Goal: Information Seeking & Learning: Learn about a topic

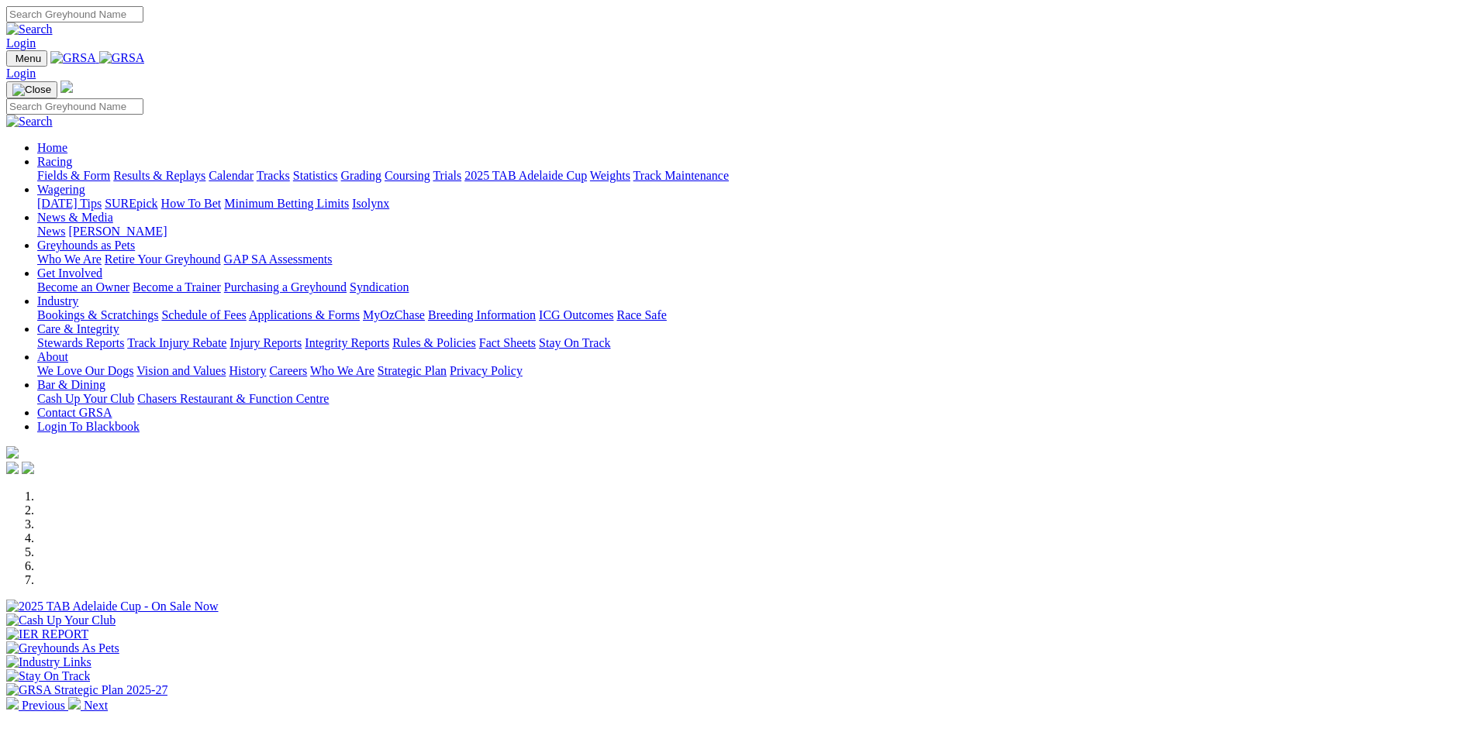
scroll to position [233, 0]
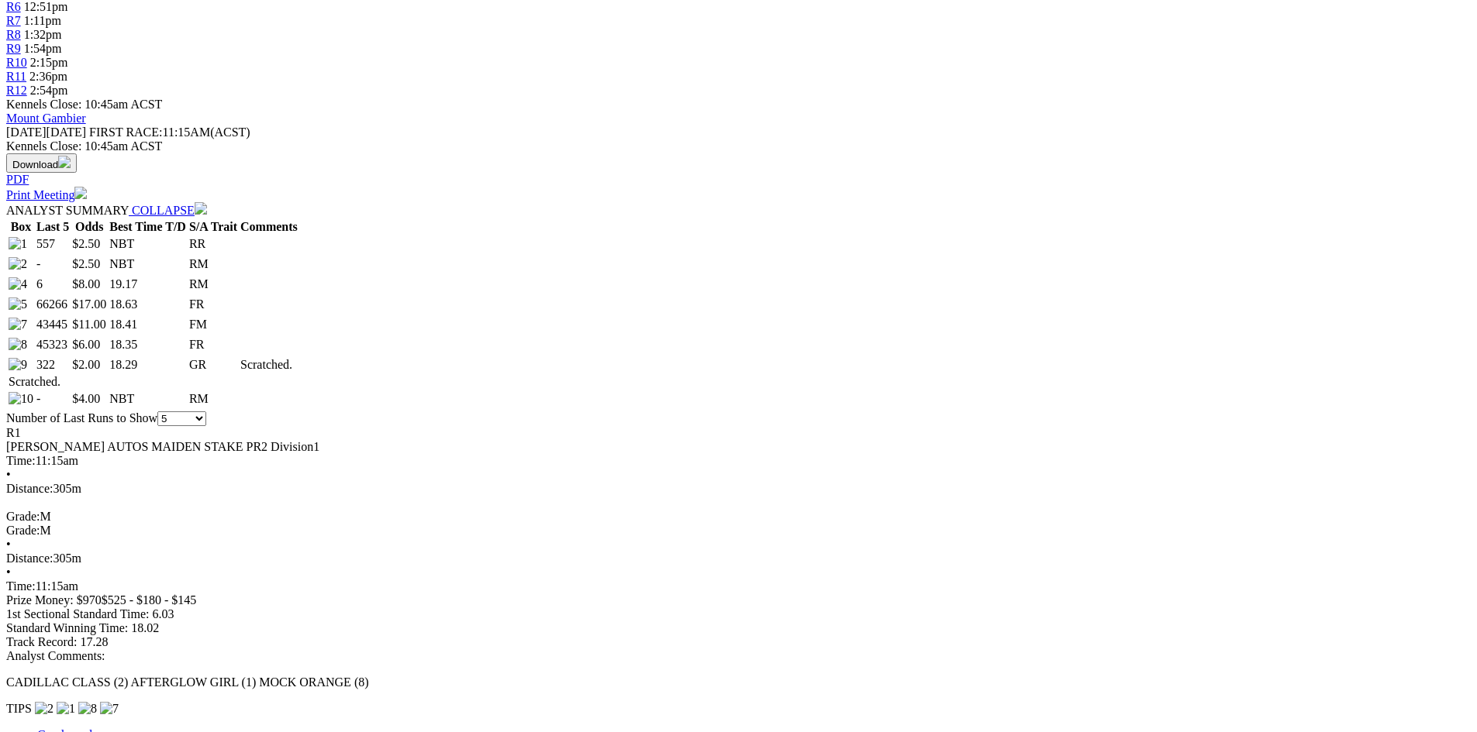
scroll to position [233, 0]
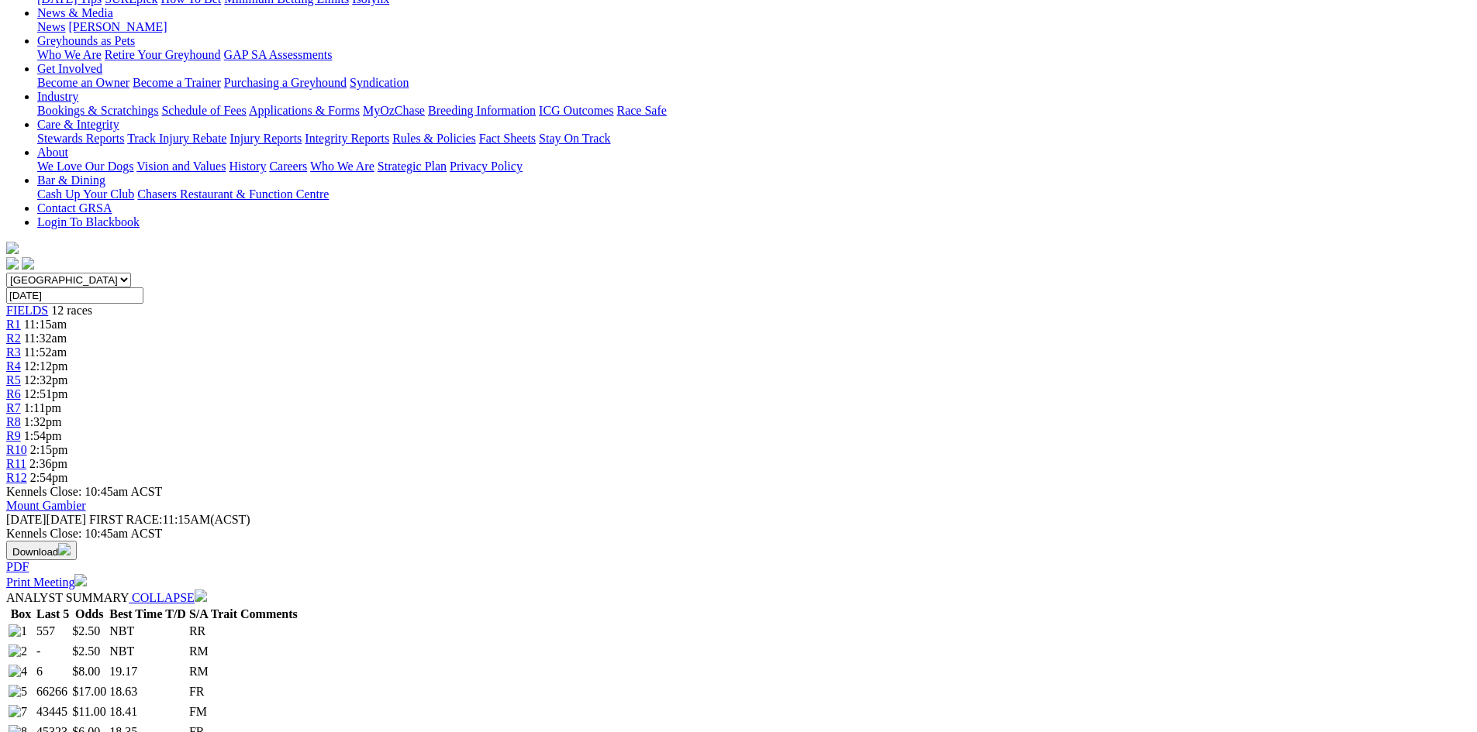
click at [67, 332] on span "11:32am" at bounding box center [45, 338] width 43 height 13
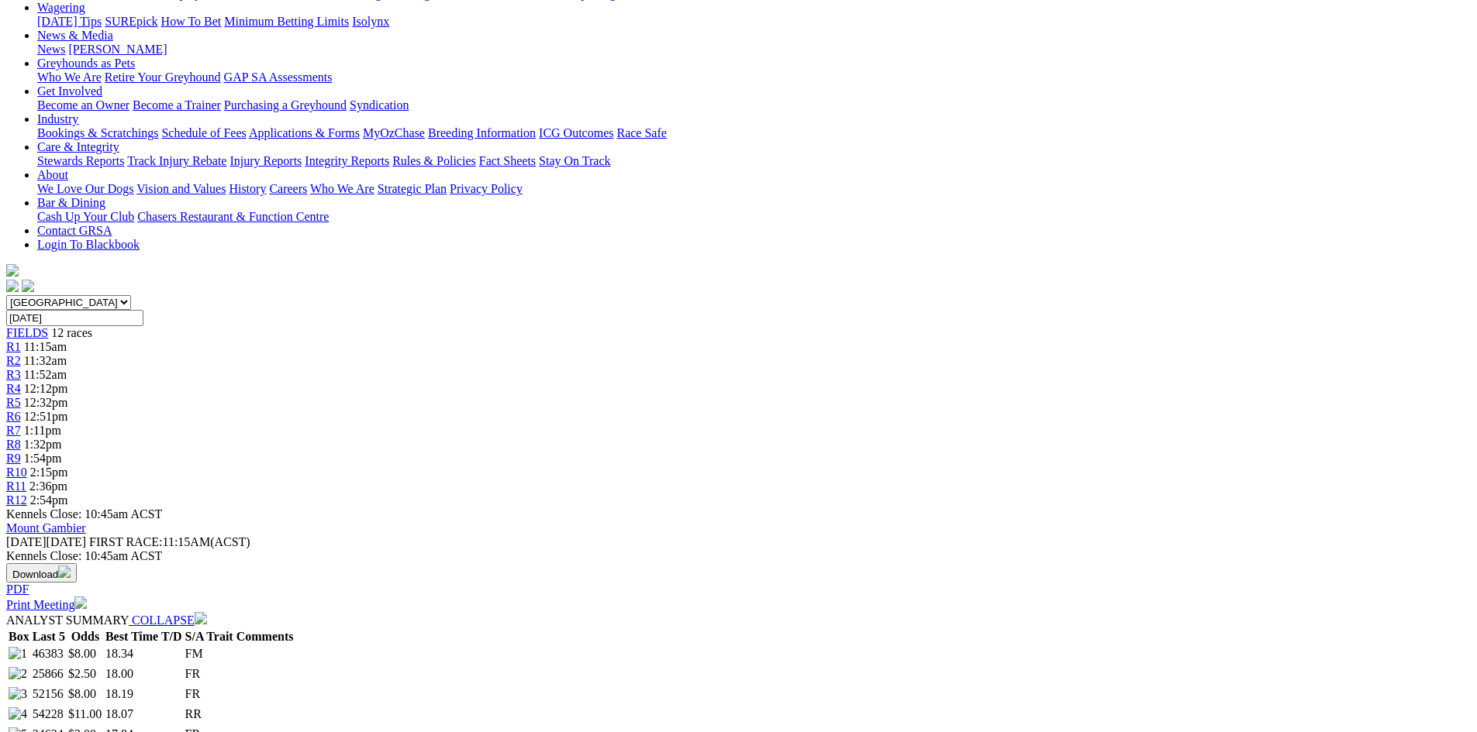
scroll to position [233, 0]
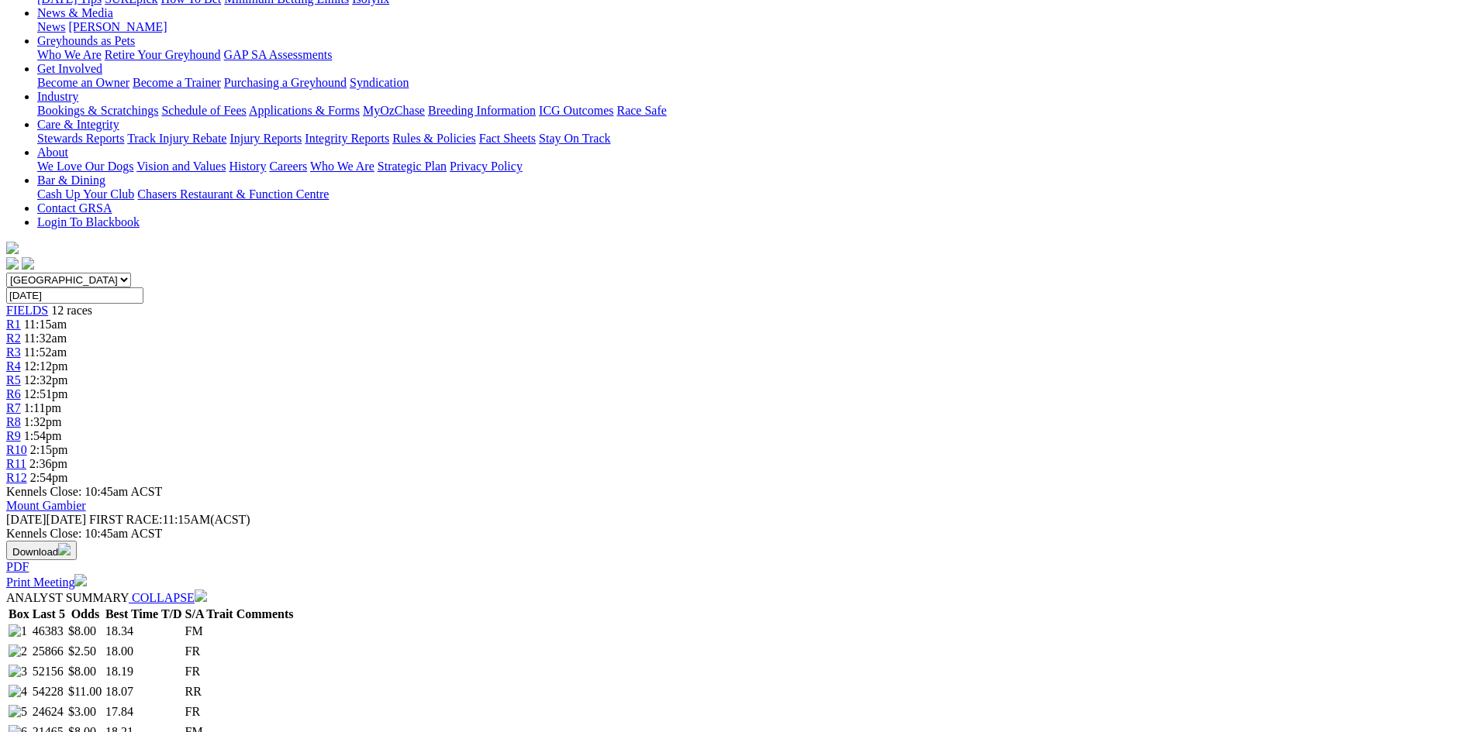
click at [67, 346] on span "11:52am" at bounding box center [45, 352] width 43 height 13
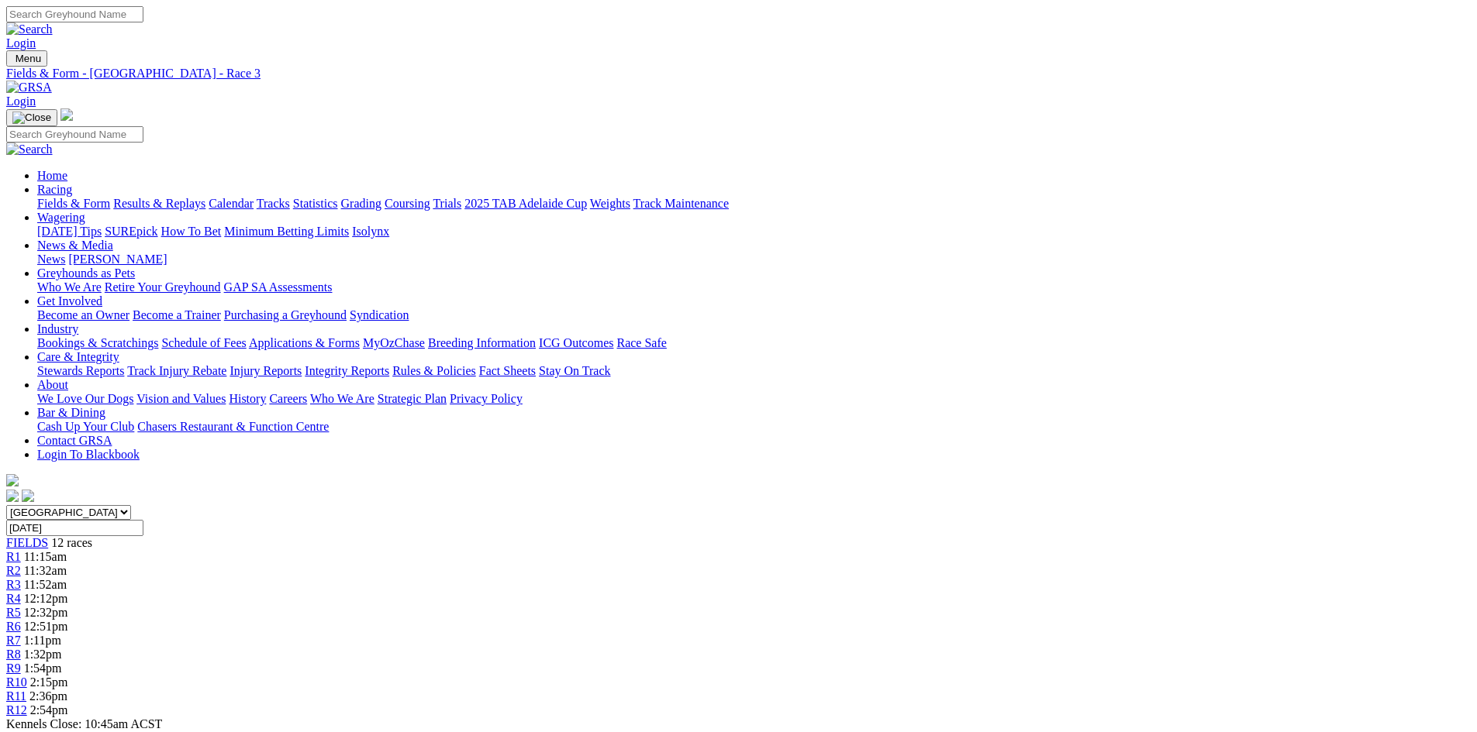
click at [21, 592] on span "R4" at bounding box center [13, 598] width 15 height 13
click at [21, 606] on link "R5" at bounding box center [13, 612] width 15 height 13
click at [741, 620] on div "R6 12:51pm" at bounding box center [738, 627] width 1464 height 14
click at [810, 634] on div "R7 1:11pm" at bounding box center [738, 641] width 1464 height 14
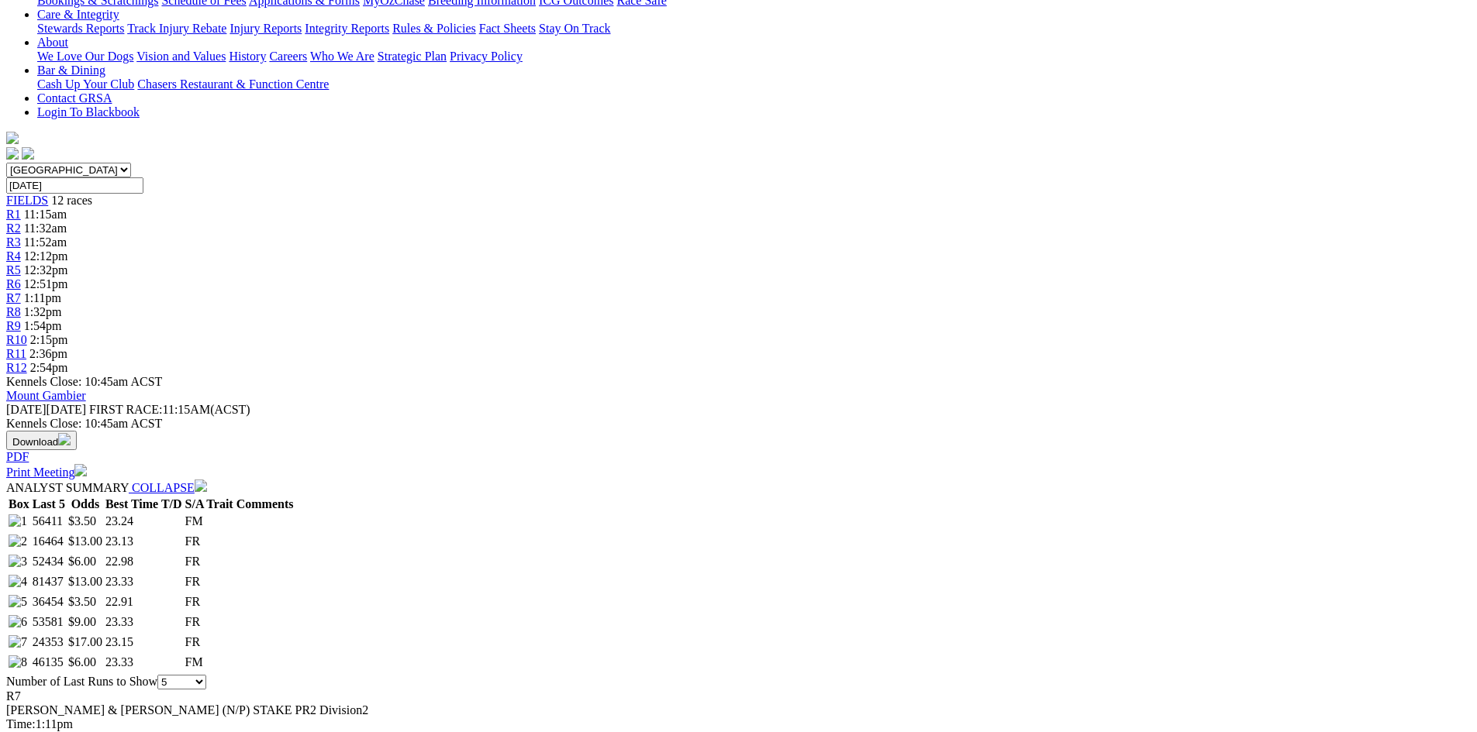
scroll to position [310, 0]
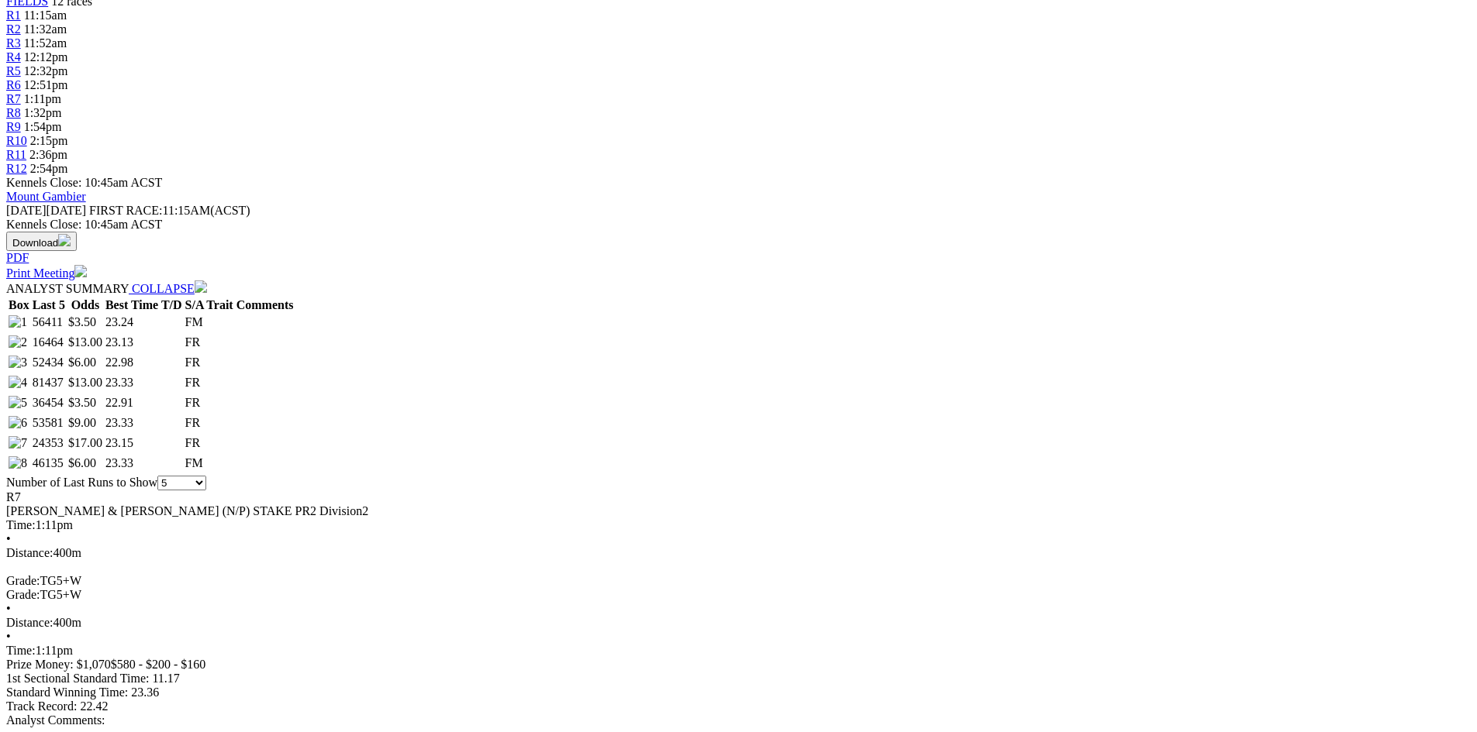
scroll to position [543, 0]
select select "20"
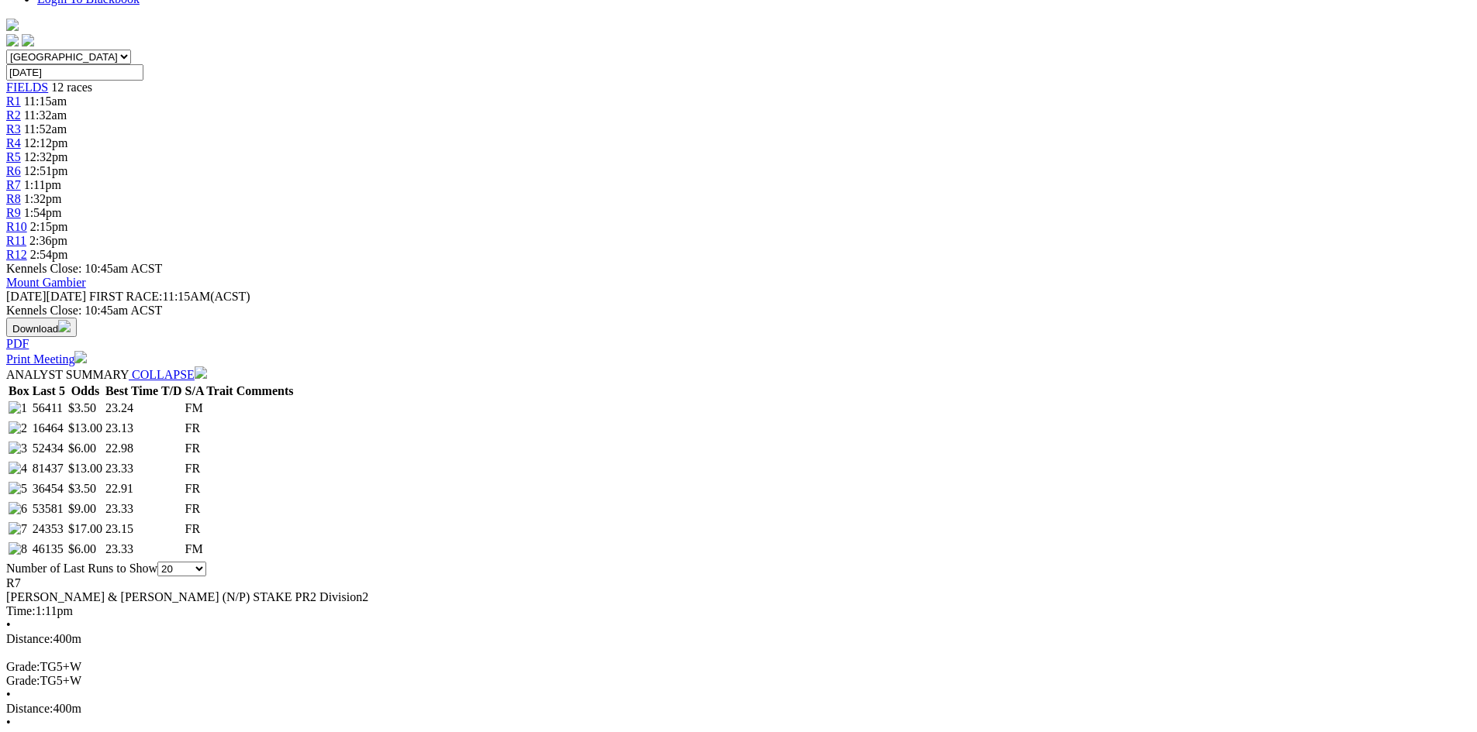
scroll to position [620, 0]
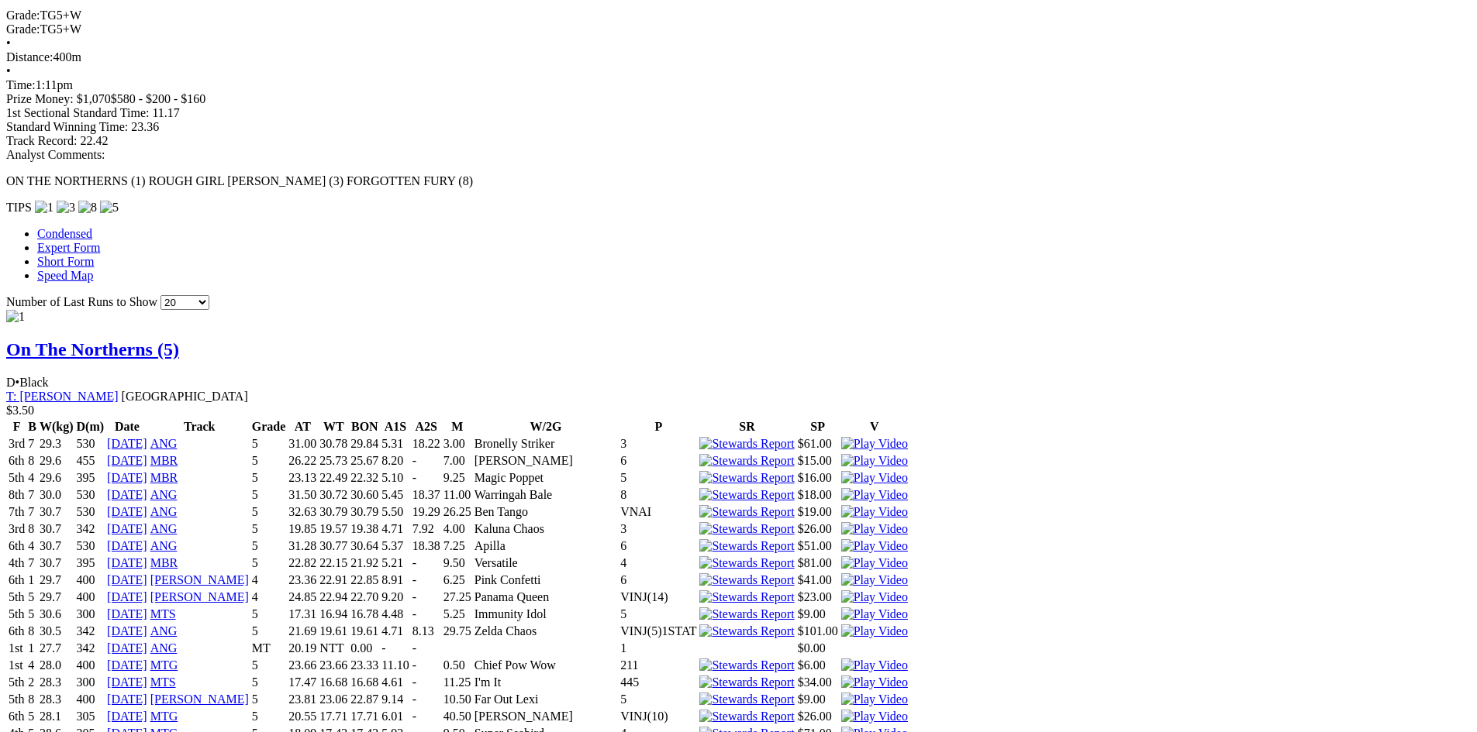
scroll to position [1163, 0]
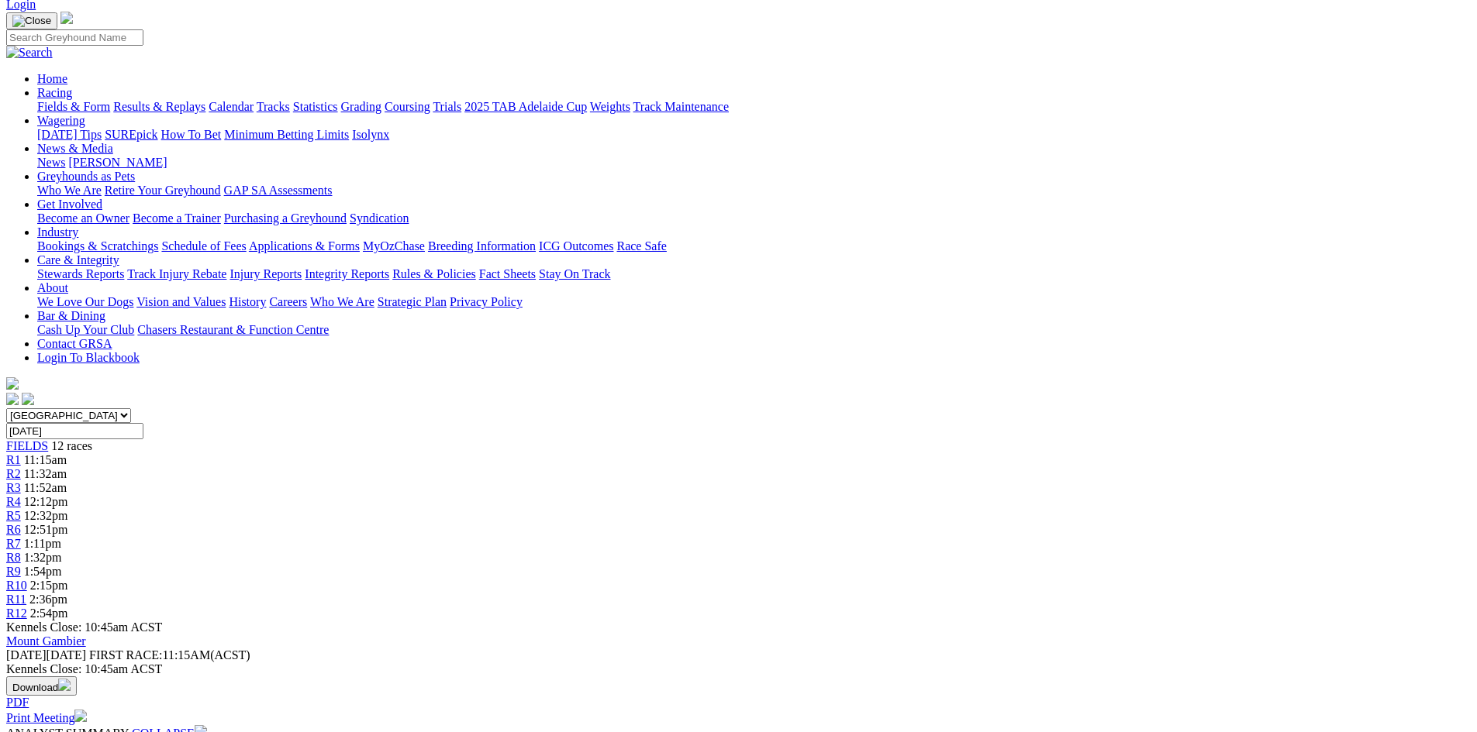
scroll to position [0, 0]
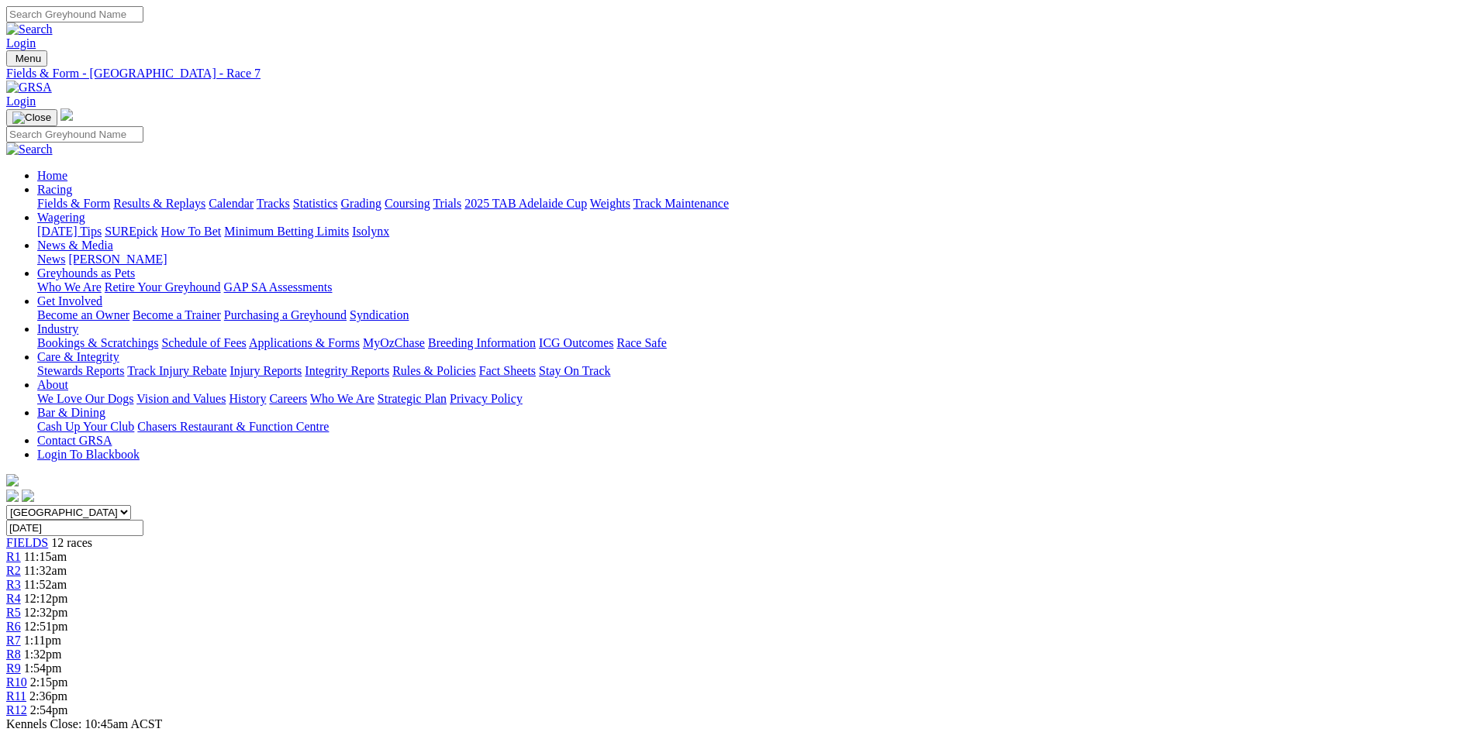
click at [21, 648] on link "R8" at bounding box center [13, 654] width 15 height 13
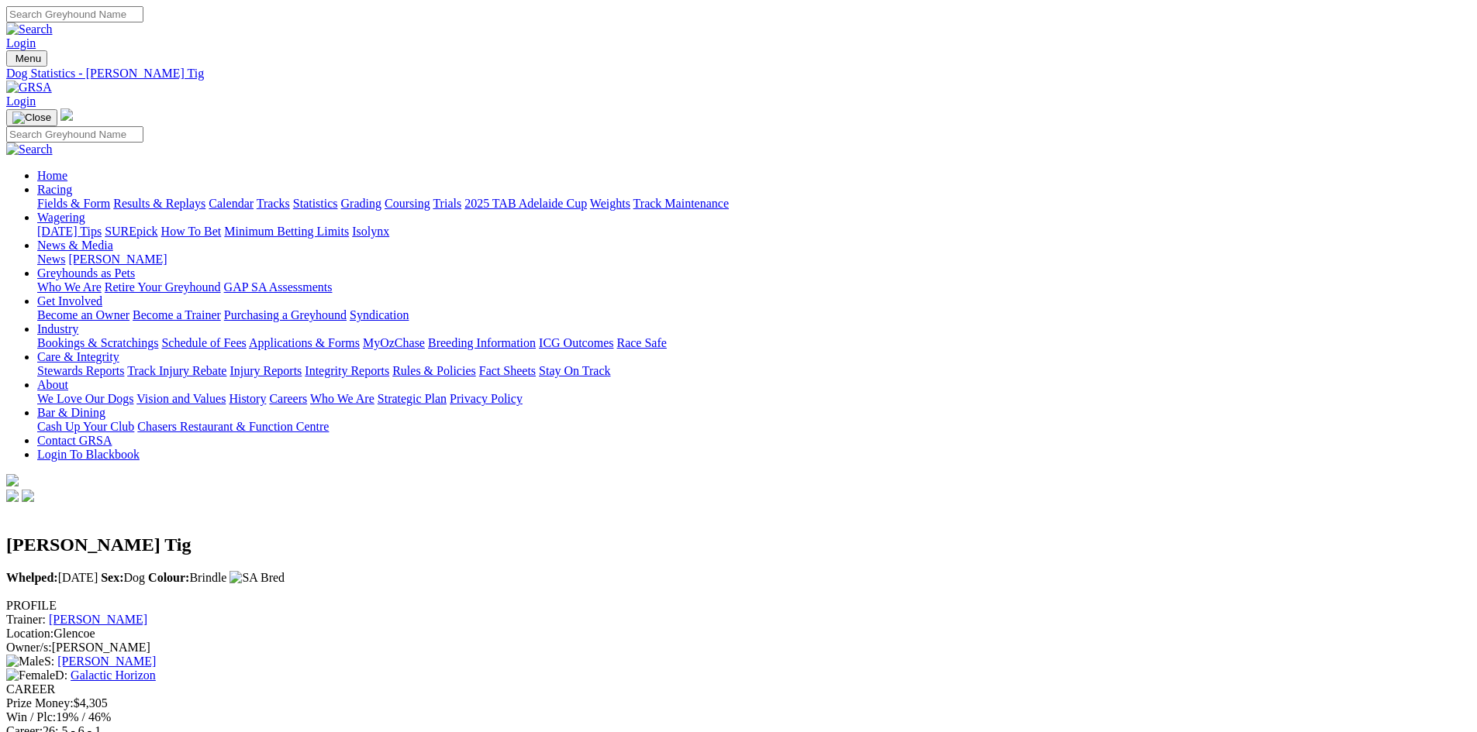
click at [156, 669] on link "Galactic Horizon" at bounding box center [113, 675] width 85 height 13
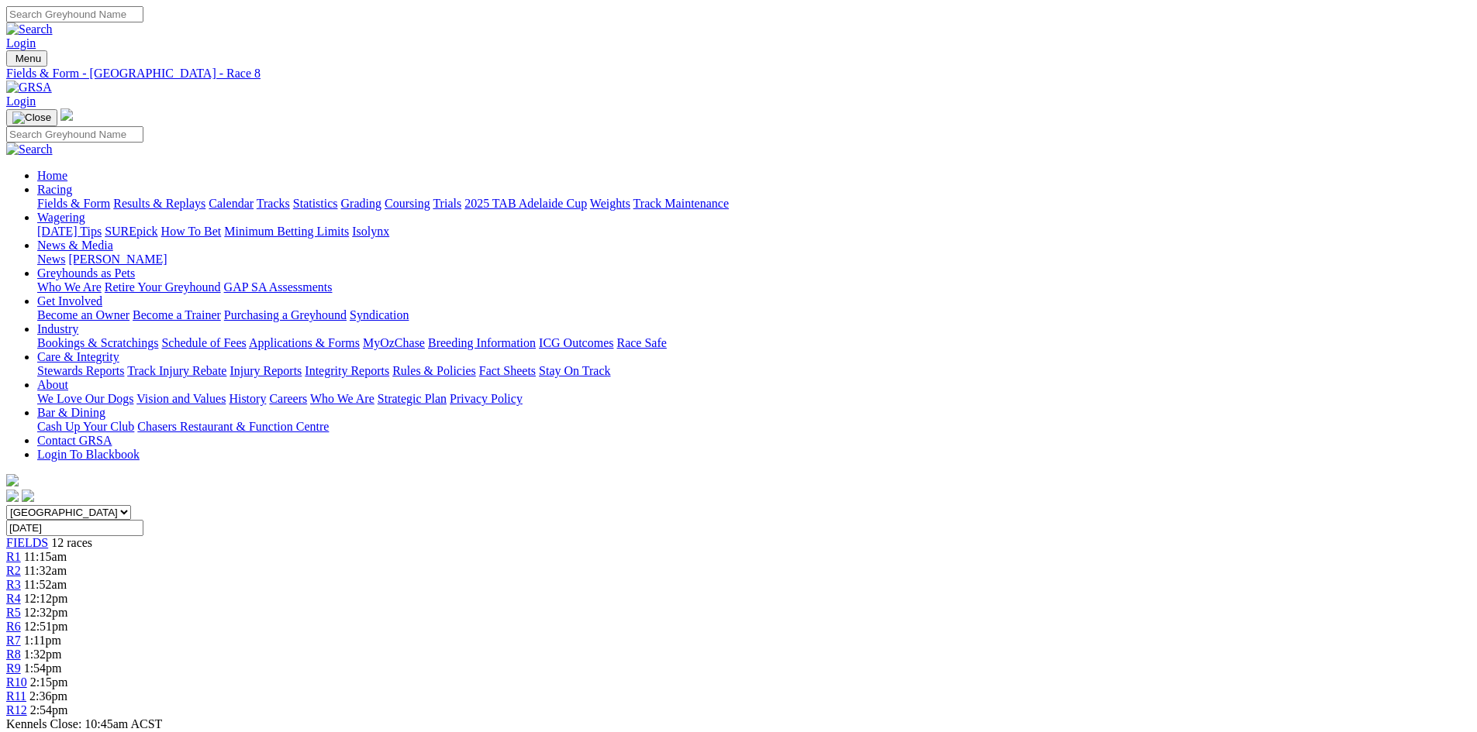
click at [21, 662] on link "R9" at bounding box center [13, 668] width 15 height 13
click at [68, 676] on span "2:15pm" at bounding box center [49, 682] width 38 height 13
click at [26, 690] on span "R11" at bounding box center [16, 696] width 20 height 13
click at [68, 704] on span "2:54pm" at bounding box center [49, 710] width 38 height 13
click at [143, 13] on input "Search" at bounding box center [74, 14] width 137 height 16
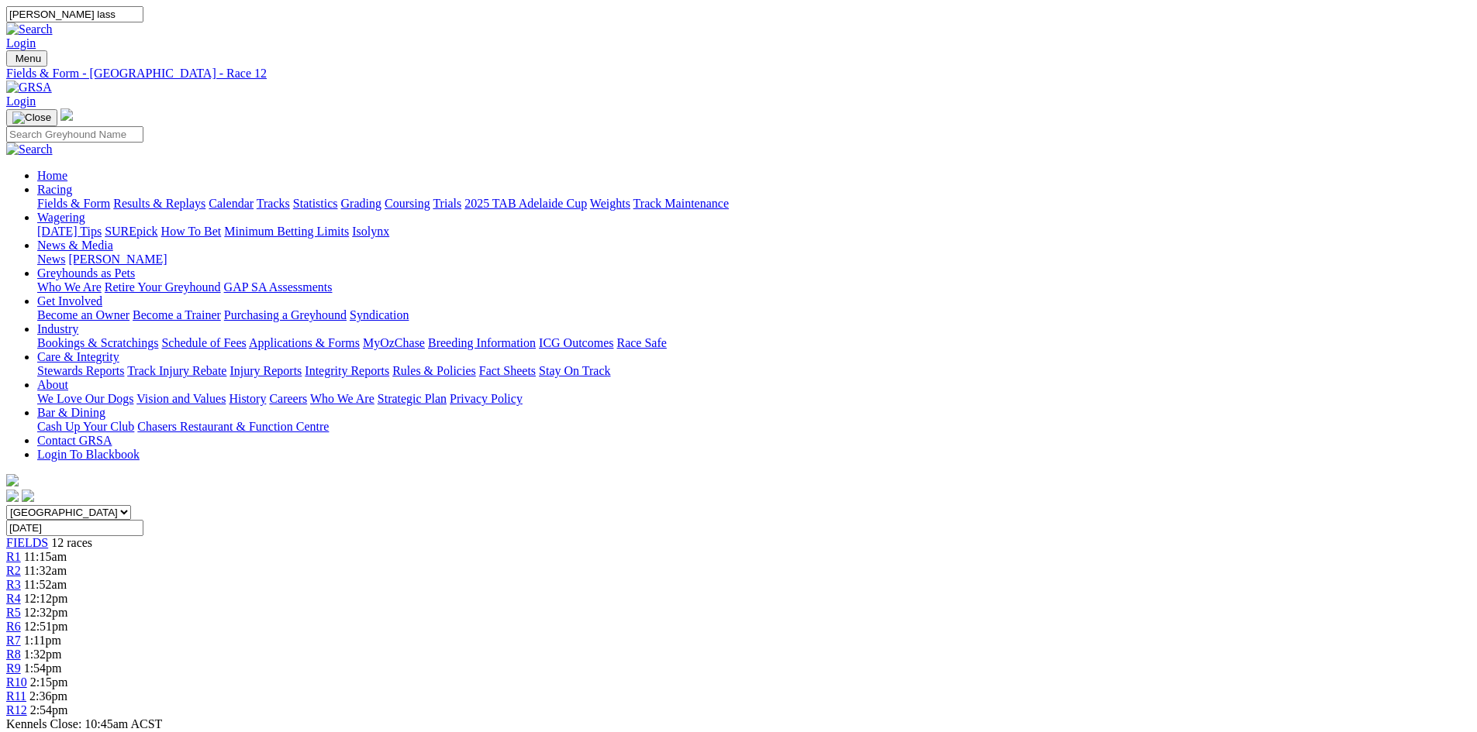
type input "compton lass"
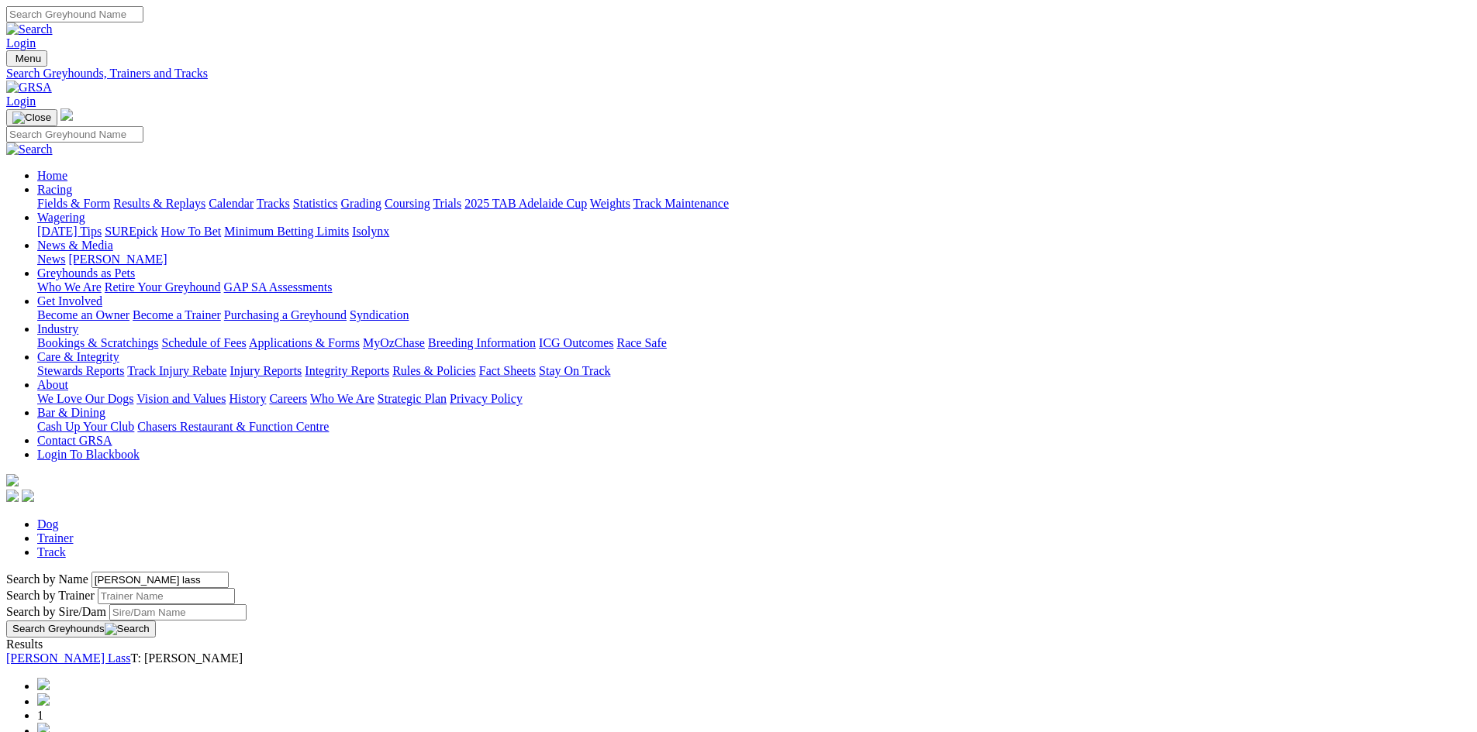
click at [130, 652] on link "[PERSON_NAME] Lass" at bounding box center [68, 658] width 124 height 13
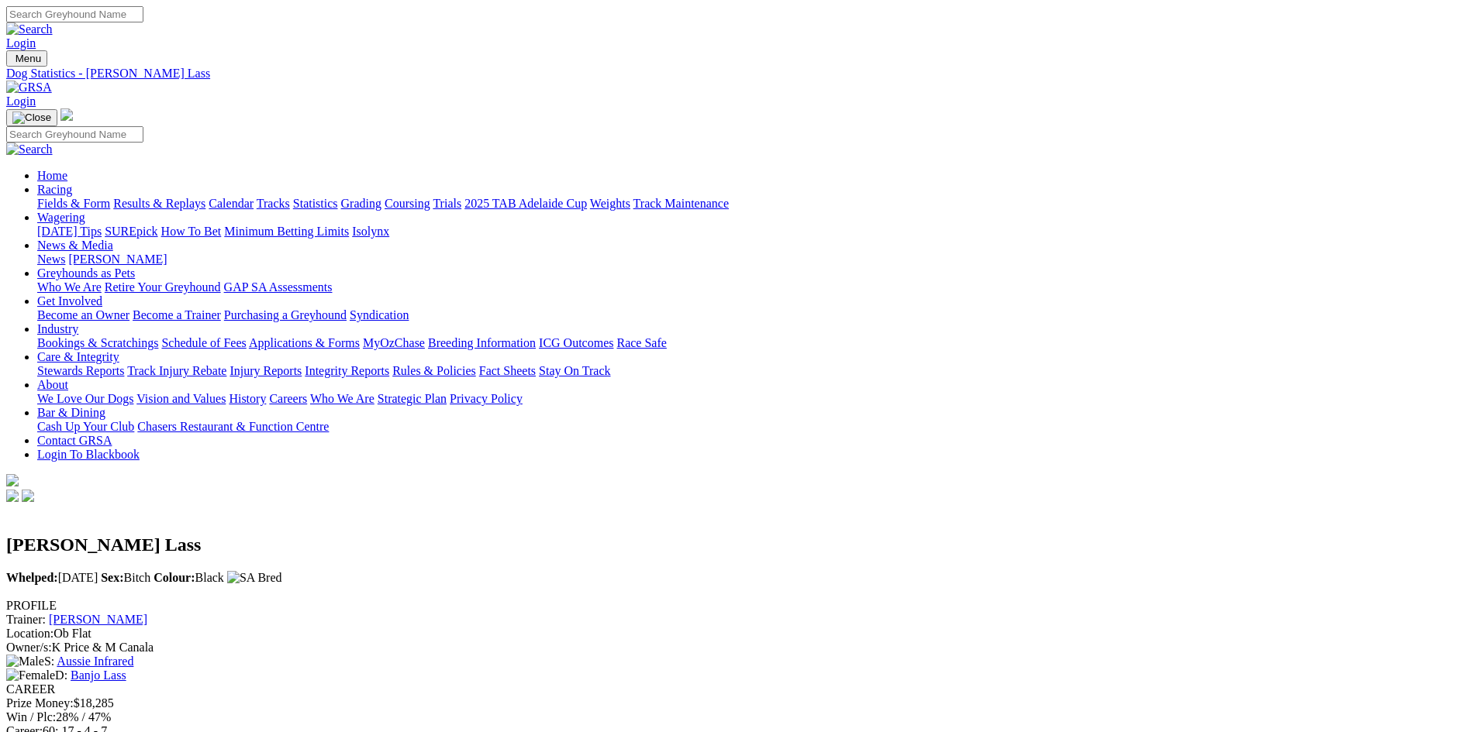
click at [147, 613] on link "[PERSON_NAME]" at bounding box center [98, 619] width 98 height 13
